Goal: Information Seeking & Learning: Learn about a topic

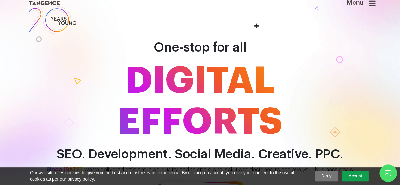
scroll to position [7, 0]
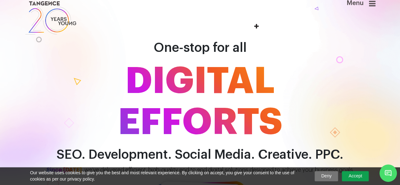
click at [378, 5] on div "Menu" at bounding box center [350, 18] width 60 height 36
click at [375, 4] on icon at bounding box center [372, 4] width 7 height 8
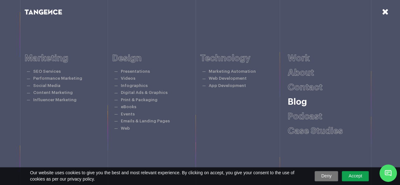
click at [298, 104] on link "Blog" at bounding box center [297, 101] width 19 height 9
click at [299, 135] on link "Case studies" at bounding box center [315, 131] width 55 height 9
click at [56, 72] on link "SEO Services" at bounding box center [47, 71] width 28 height 4
click at [54, 91] on li "Content Marketing" at bounding box center [70, 92] width 84 height 7
click at [385, 9] on icon at bounding box center [385, 12] width 7 height 8
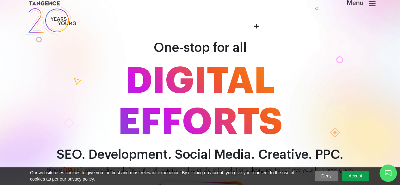
click at [376, 6] on icon at bounding box center [372, 4] width 7 height 8
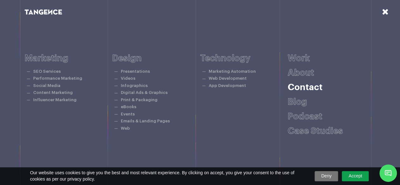
click at [297, 90] on link "Contact" at bounding box center [305, 87] width 35 height 9
click at [383, 15] on icon at bounding box center [385, 12] width 7 height 8
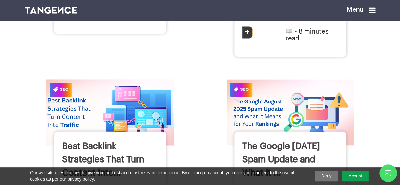
scroll to position [466, 0]
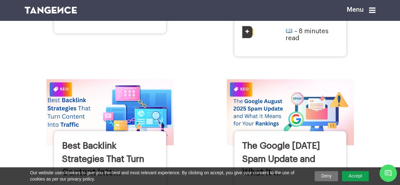
click at [150, 76] on img at bounding box center [110, 112] width 140 height 73
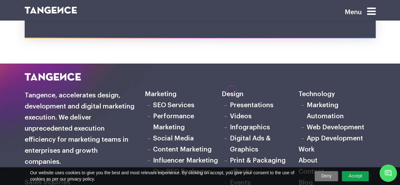
scroll to position [3467, 0]
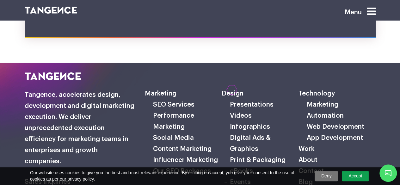
click at [165, 146] on link "Content Marketing" at bounding box center [182, 149] width 59 height 7
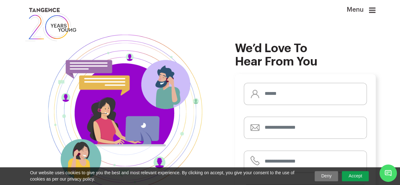
click at [66, 26] on img at bounding box center [51, 24] width 53 height 36
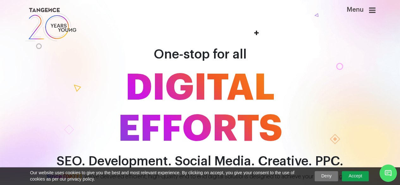
click at [120, 85] on span "DIGITAL EFFORTS" at bounding box center [200, 108] width 361 height 82
